Goal: Task Accomplishment & Management: Use online tool/utility

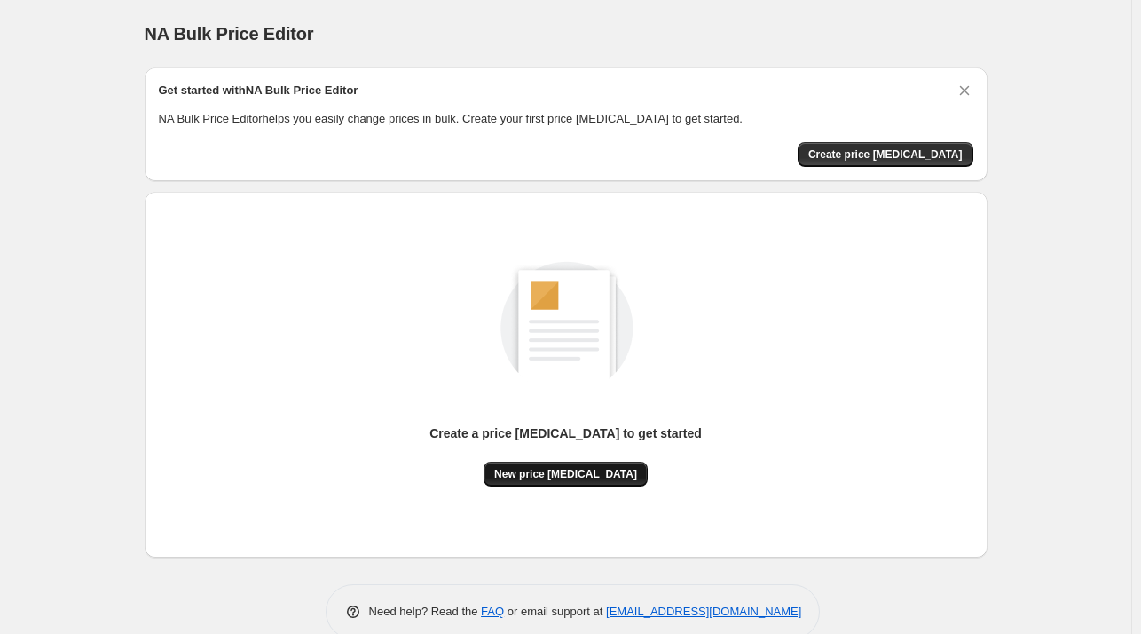
click at [579, 477] on span "New price change job" at bounding box center [565, 474] width 143 height 14
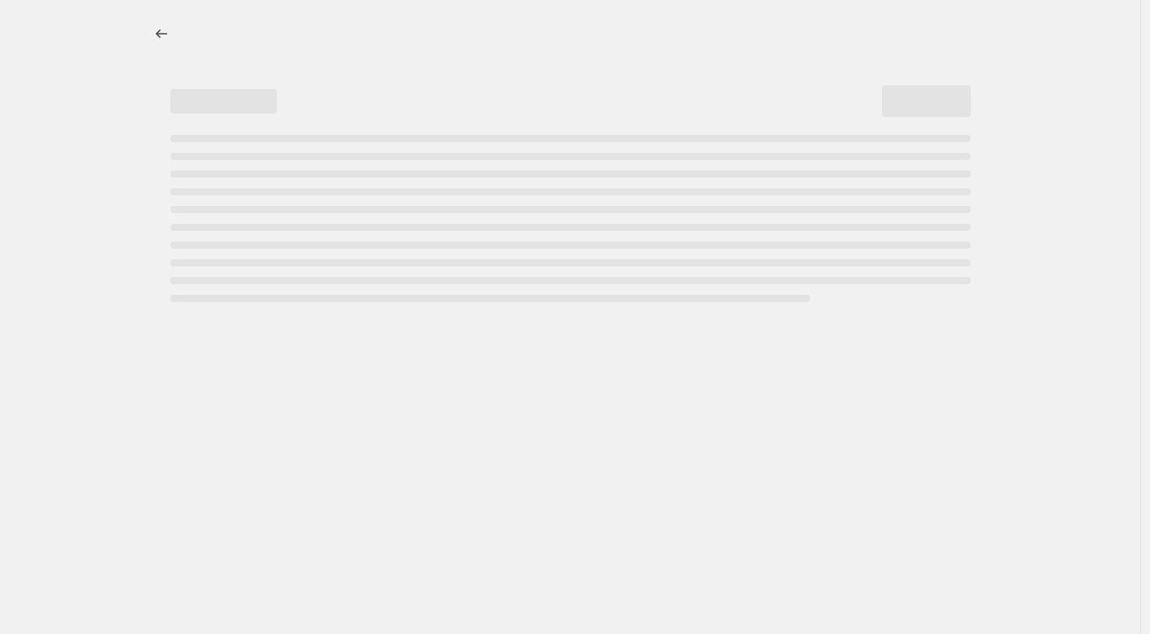
select select "percentage"
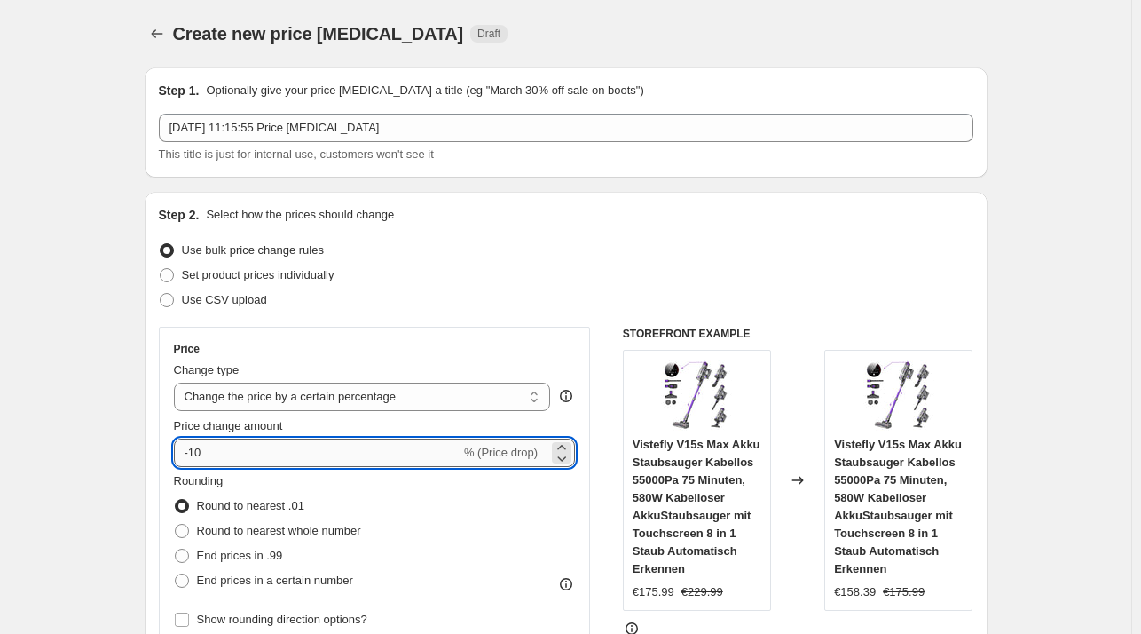
click at [342, 463] on input "-10" at bounding box center [317, 452] width 287 height 28
type input "-1"
type input "-27"
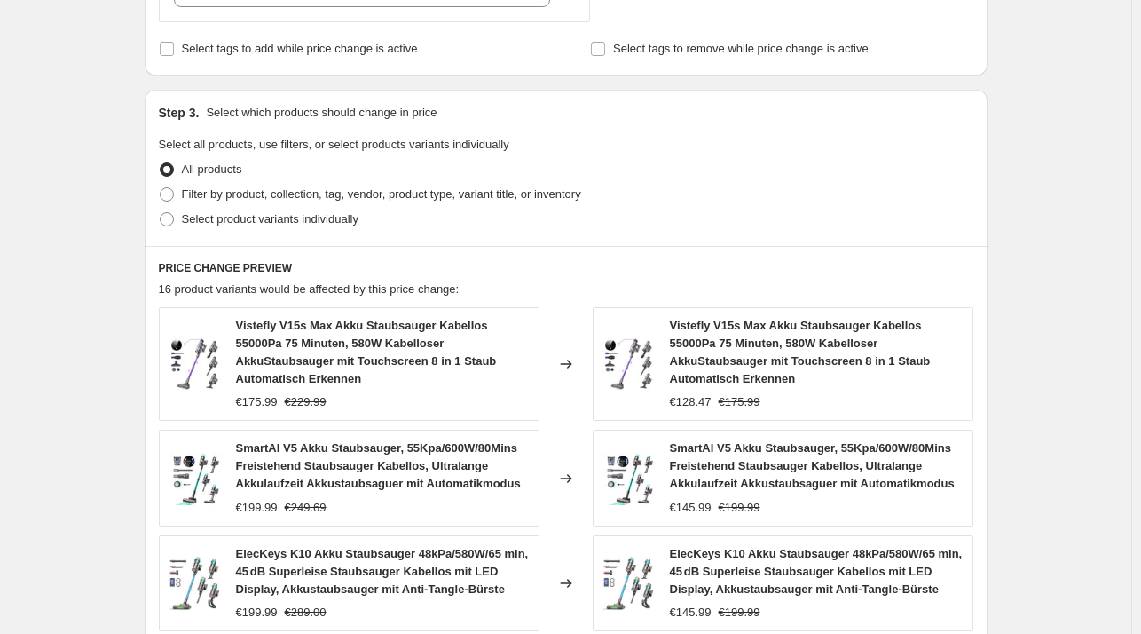
scroll to position [1275, 0]
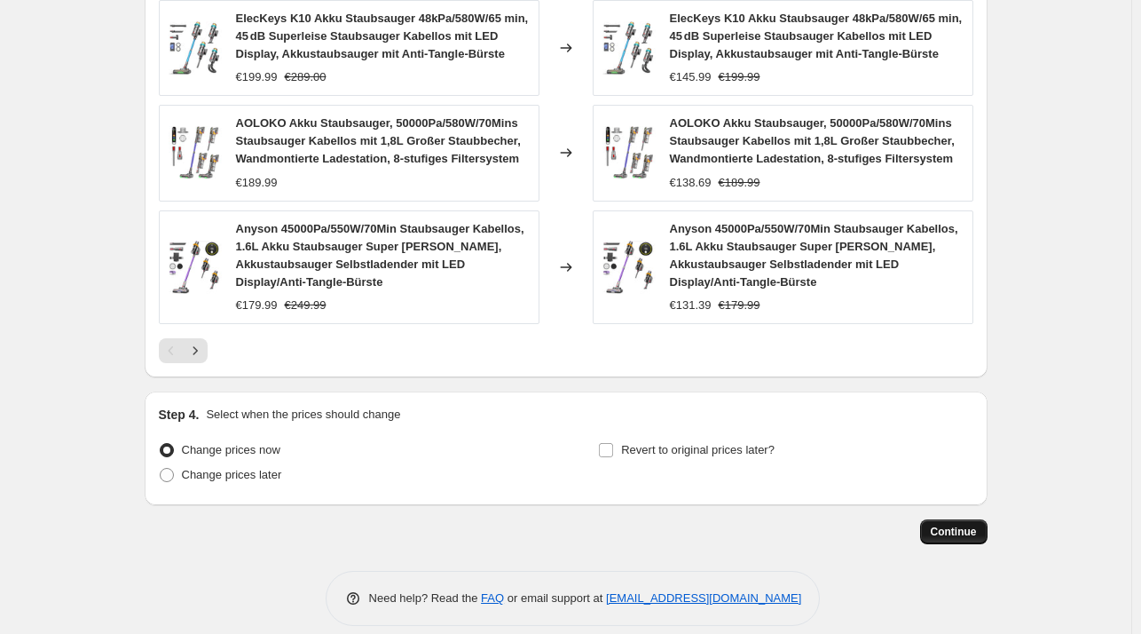
click at [968, 519] on button "Continue" at bounding box center [953, 531] width 67 height 25
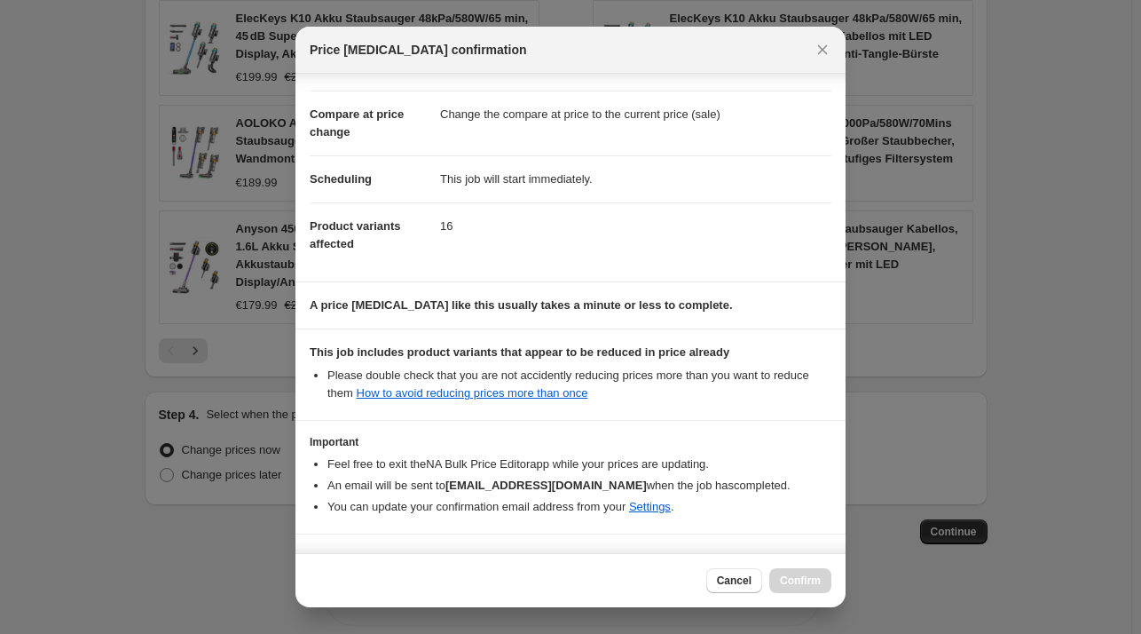
scroll to position [112, 0]
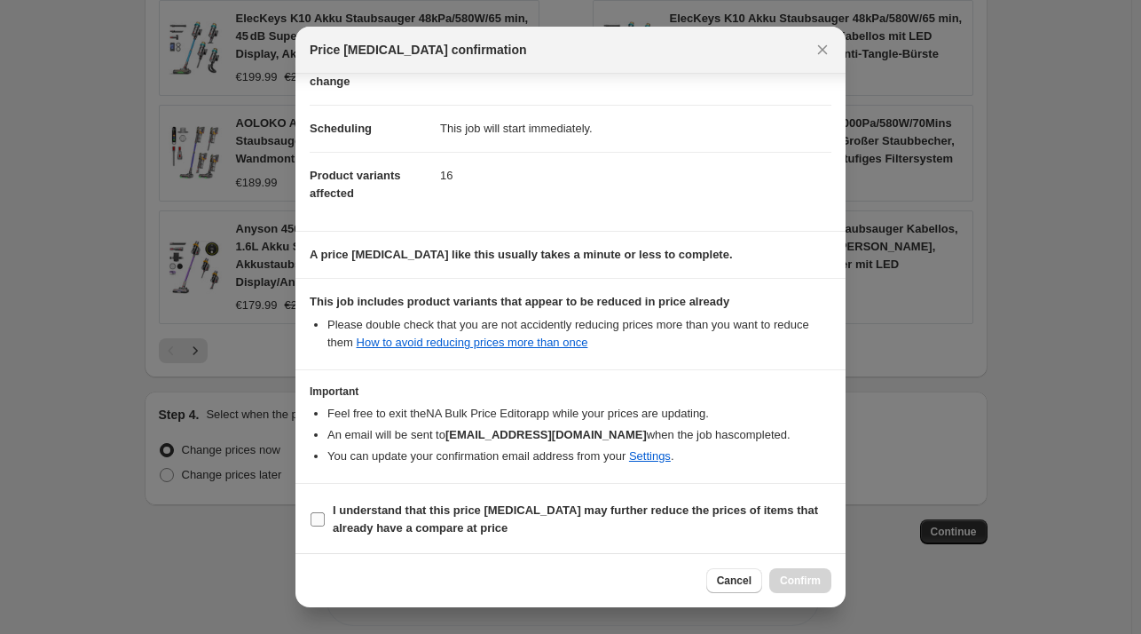
click at [487, 509] on b "I understand that this price change job may further reduce the prices of items …" at bounding box center [575, 518] width 485 height 31
click at [325, 512] on input "I understand that this price change job may further reduce the prices of items …" at bounding box center [318, 519] width 14 height 14
checkbox input "true"
click at [803, 589] on button "Confirm" at bounding box center [801, 580] width 62 height 25
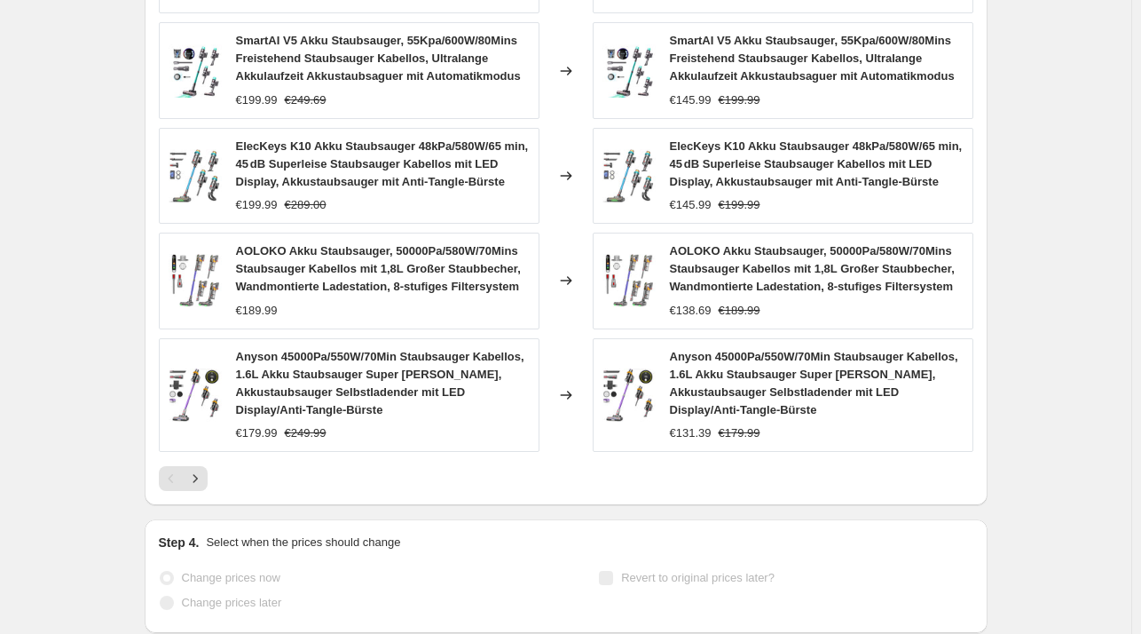
scroll to position [1321, 0]
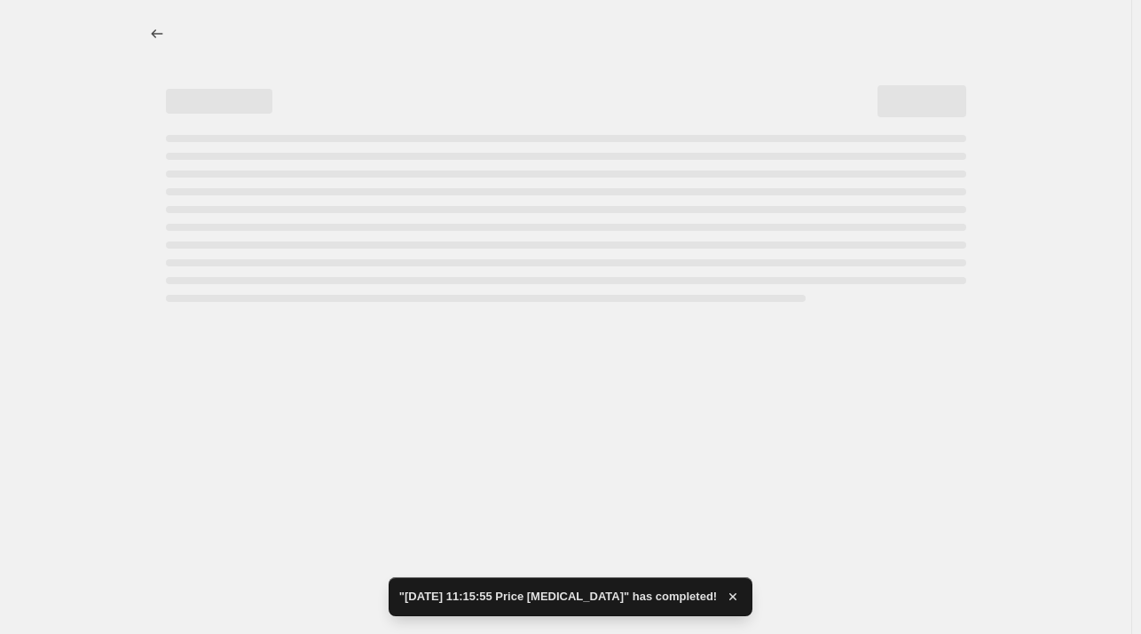
select select "percentage"
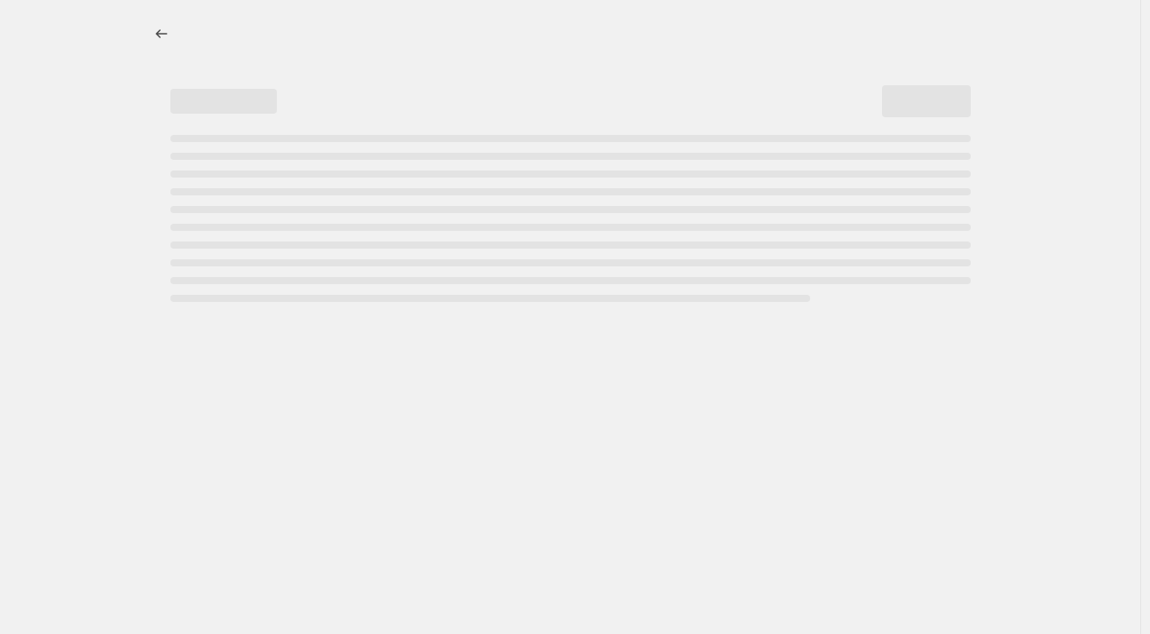
select select "percentage"
